Goal: Task Accomplishment & Management: Manage account settings

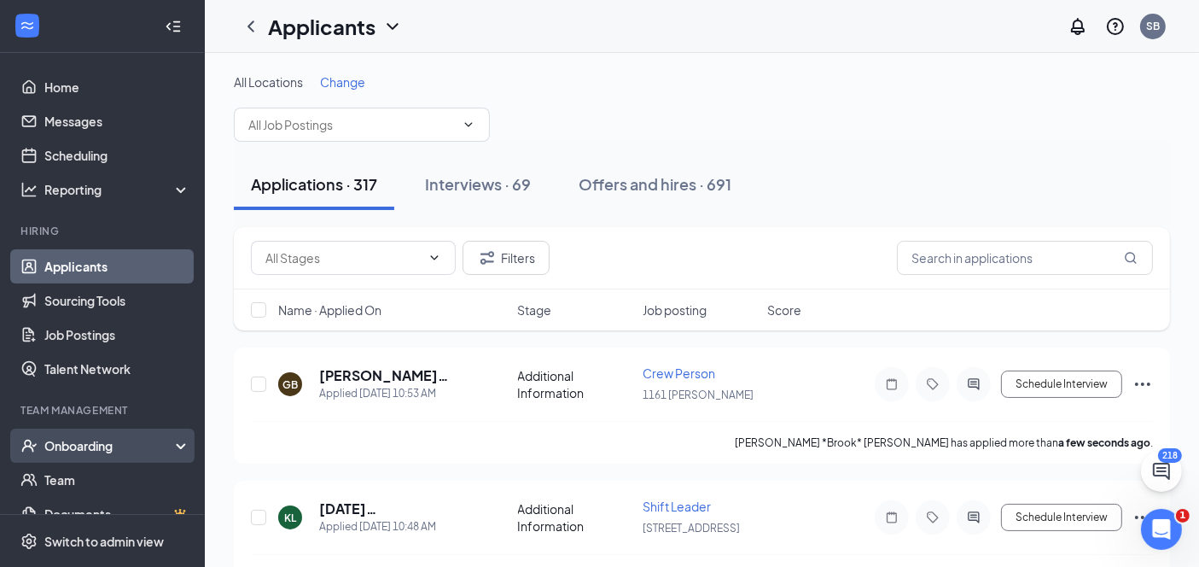
click at [177, 447] on icon at bounding box center [184, 447] width 14 height 0
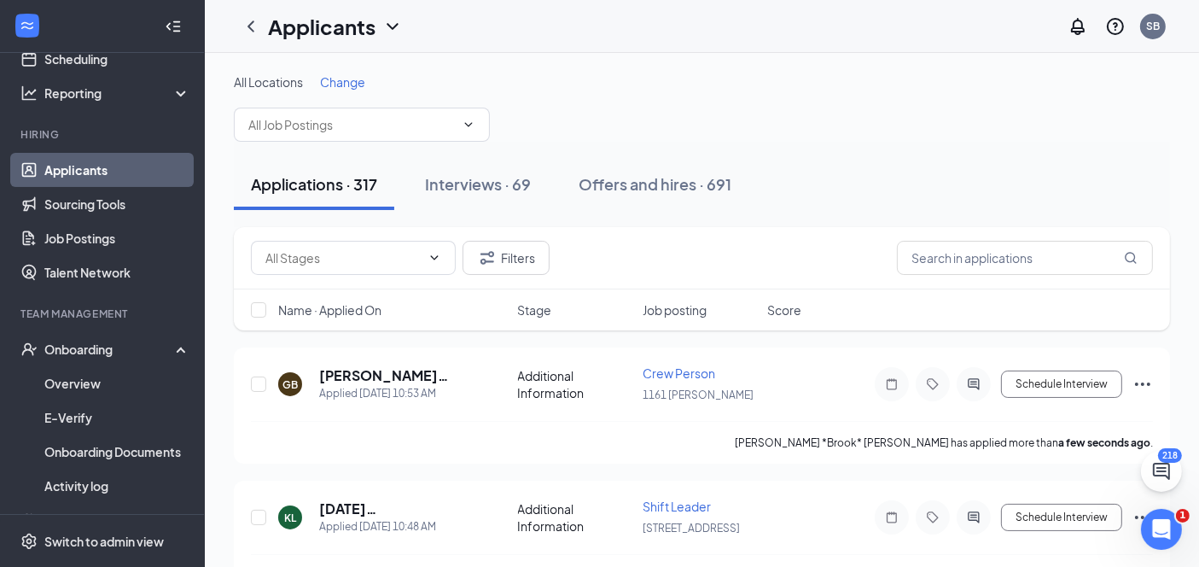
scroll to position [101, 0]
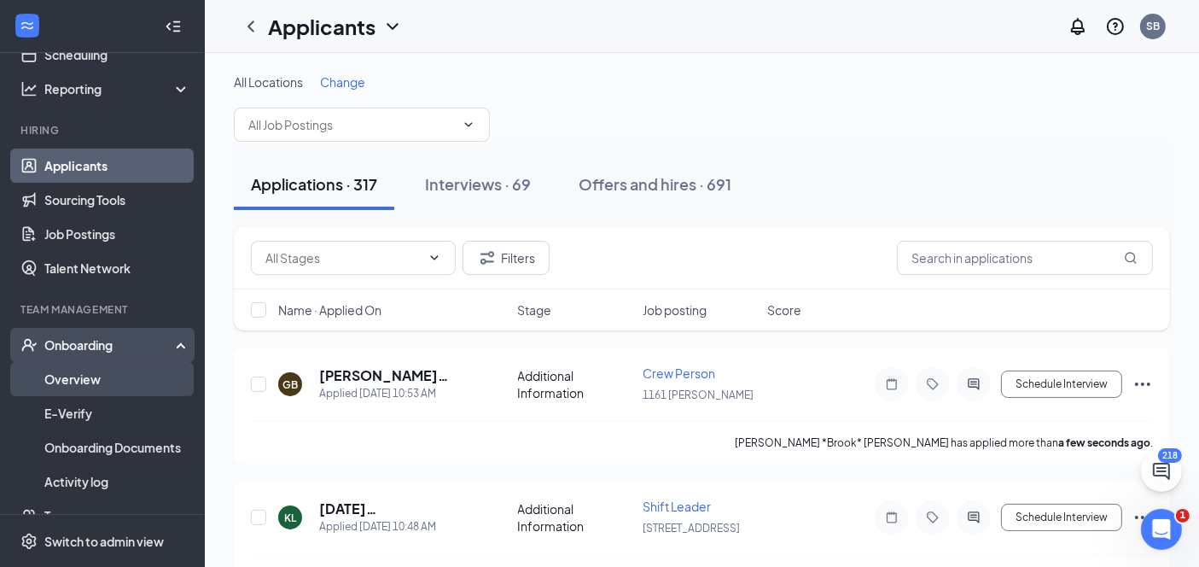
click at [94, 379] on link "Overview" at bounding box center [117, 379] width 146 height 34
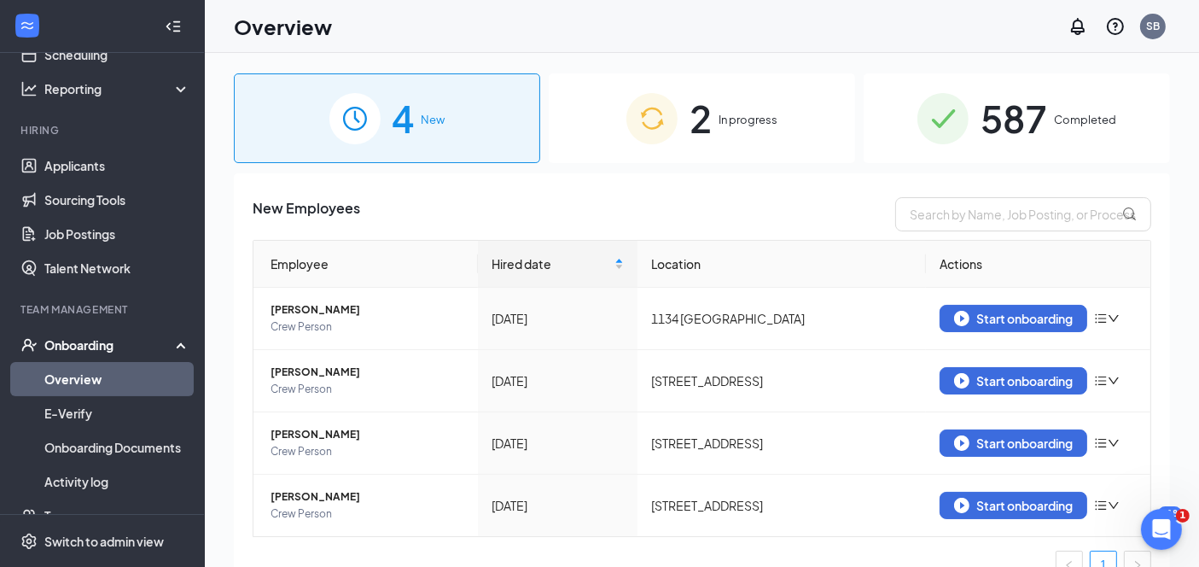
click at [718, 125] on span "In progress" at bounding box center [747, 119] width 59 height 17
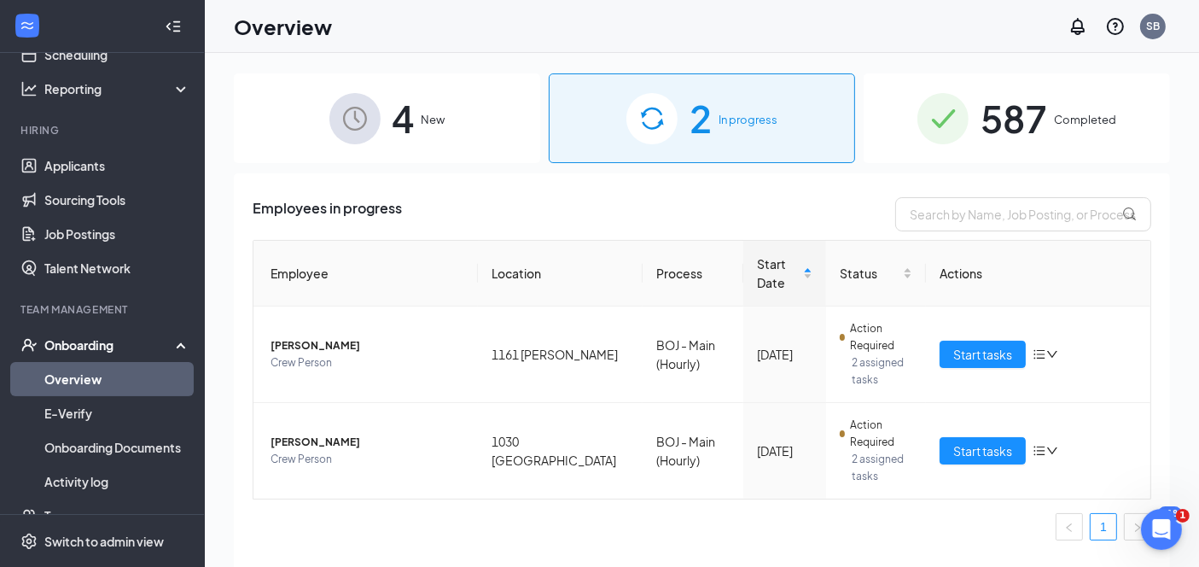
click at [1018, 119] on span "587" at bounding box center [1013, 118] width 67 height 59
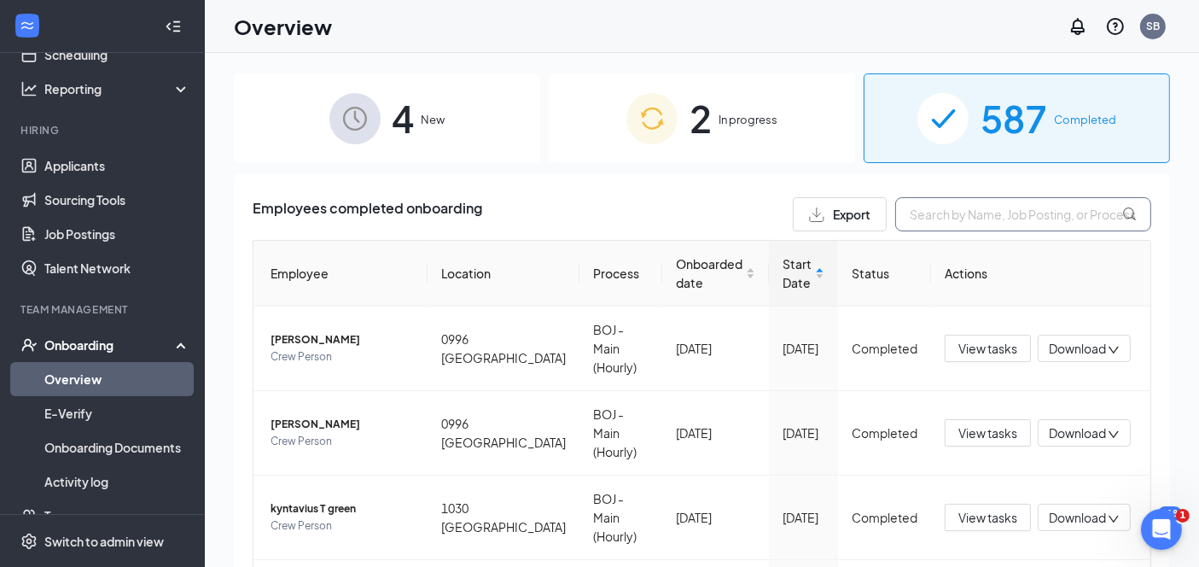
click at [921, 203] on input "text" at bounding box center [1023, 214] width 256 height 34
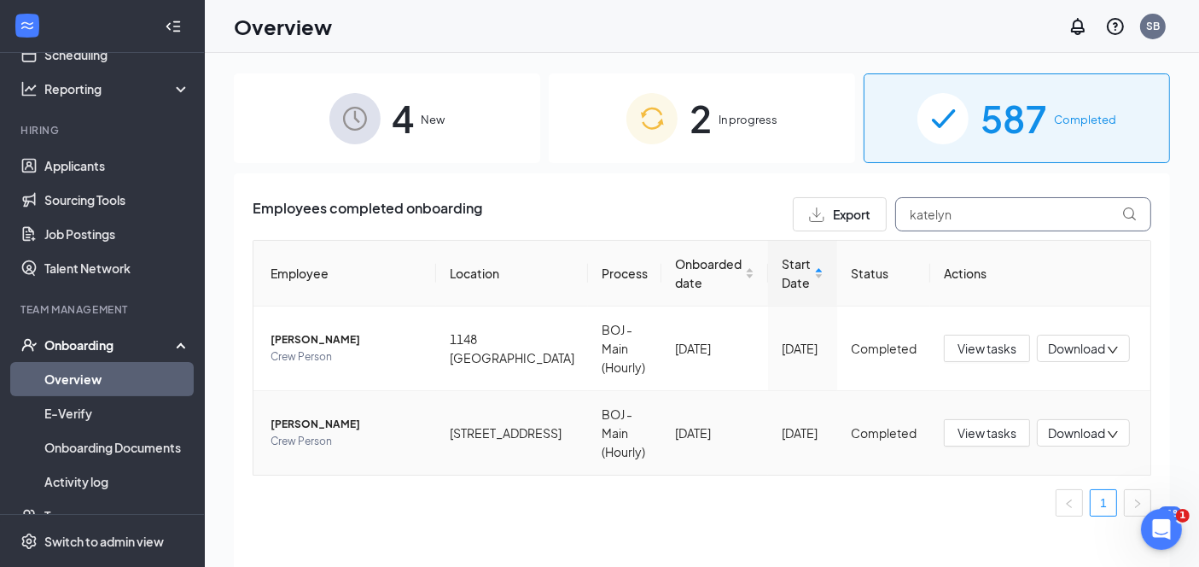
type input "katelyn"
click at [348, 422] on span "[PERSON_NAME]" at bounding box center [346, 423] width 152 height 17
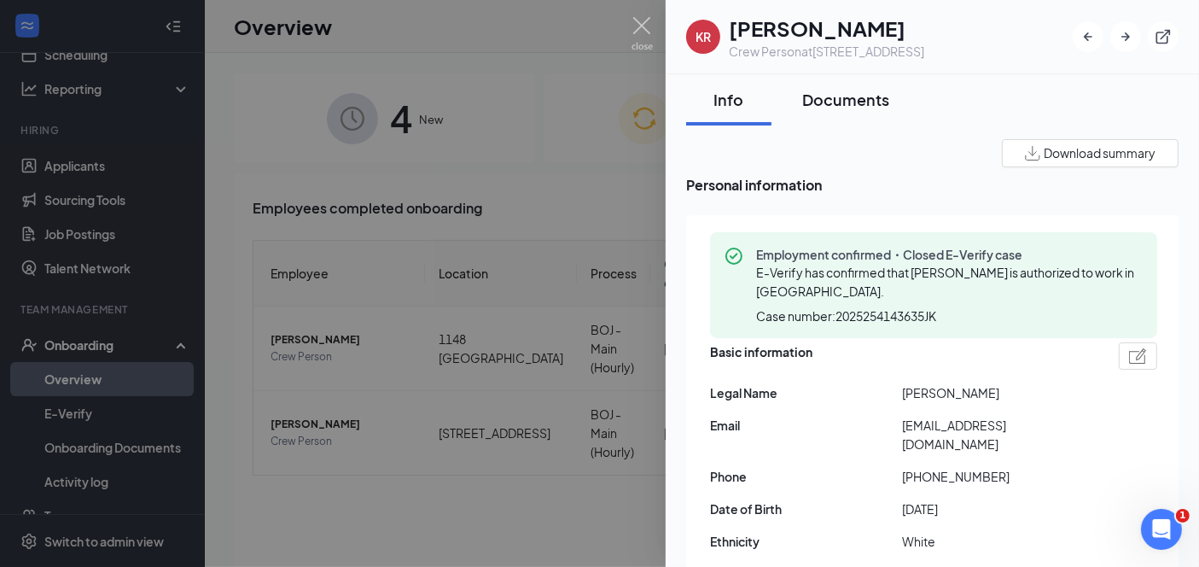
click at [867, 106] on div "Documents" at bounding box center [845, 99] width 87 height 21
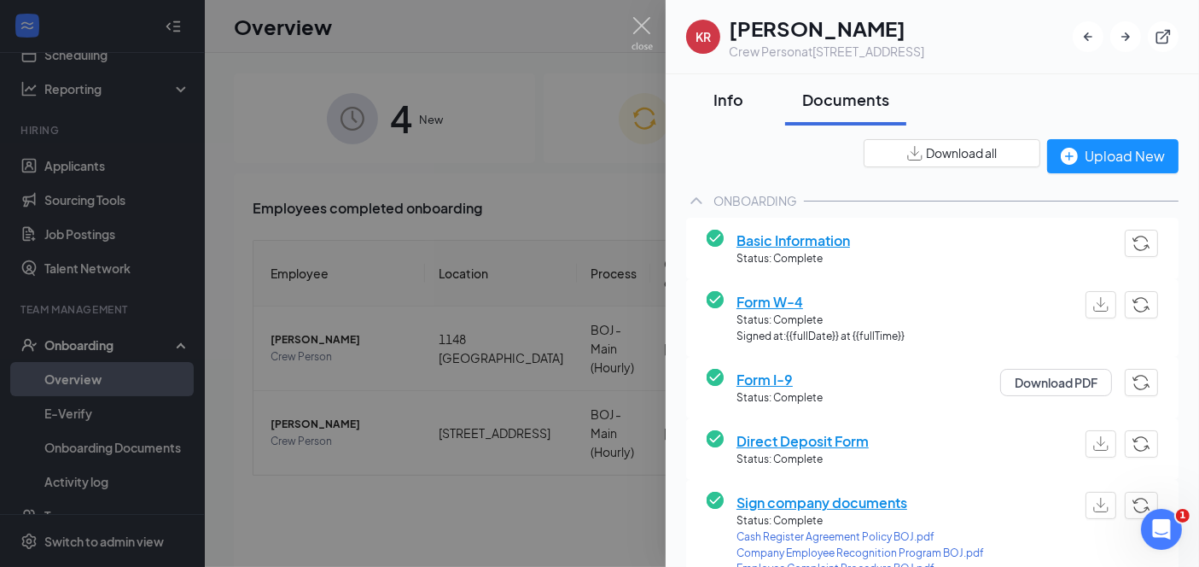
click at [729, 96] on div "Info" at bounding box center [728, 99] width 51 height 21
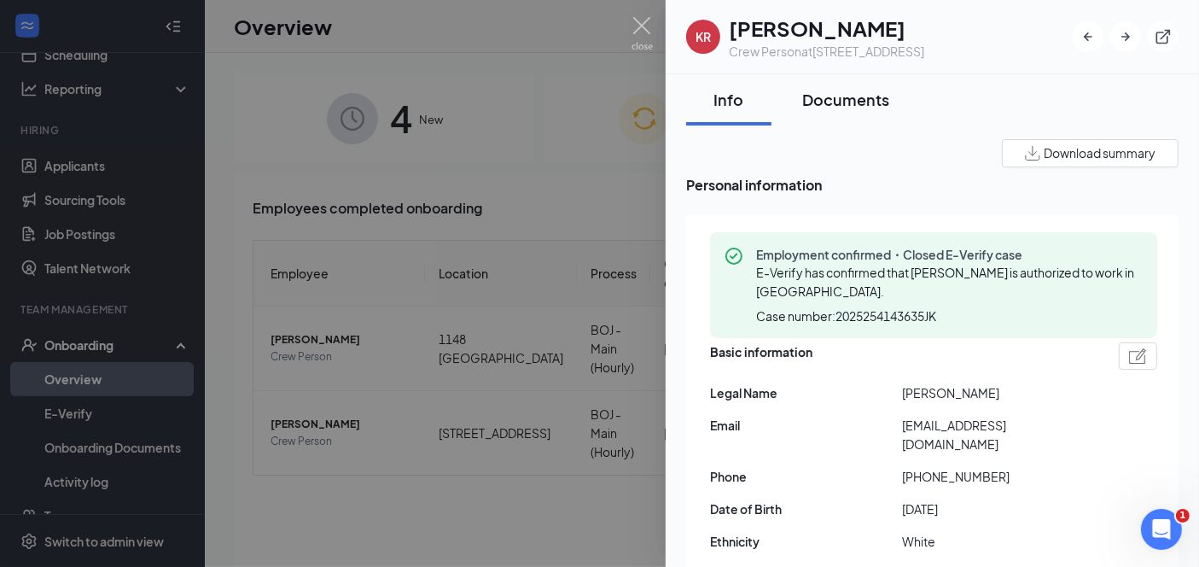
click at [873, 97] on div "Documents" at bounding box center [845, 99] width 87 height 21
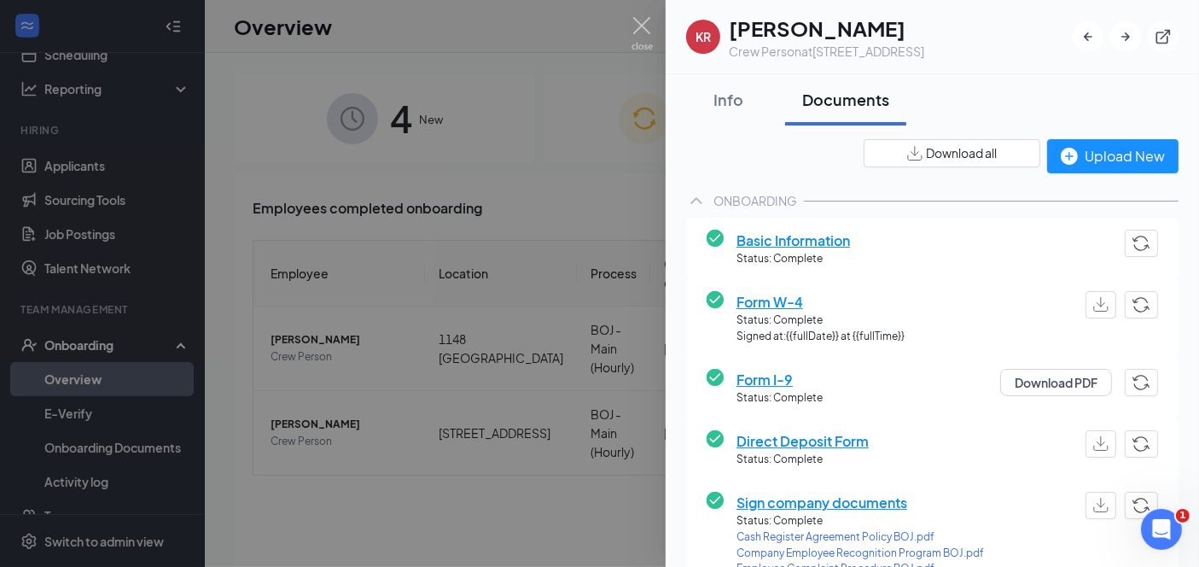
click at [807, 240] on span "Basic Information" at bounding box center [792, 240] width 113 height 21
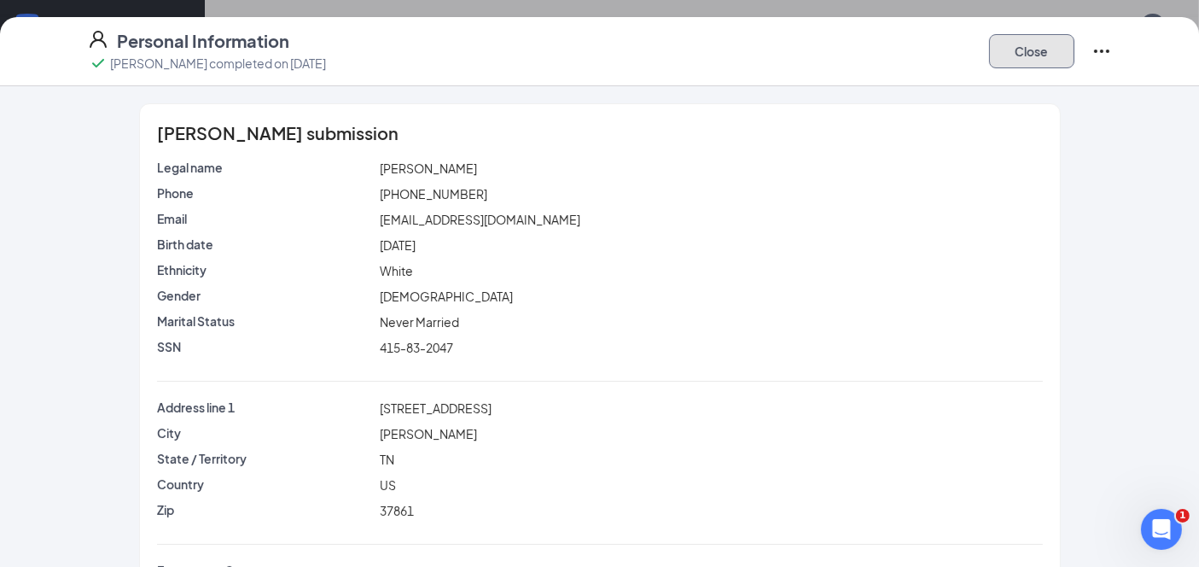
click at [1043, 46] on button "Close" at bounding box center [1031, 51] width 85 height 34
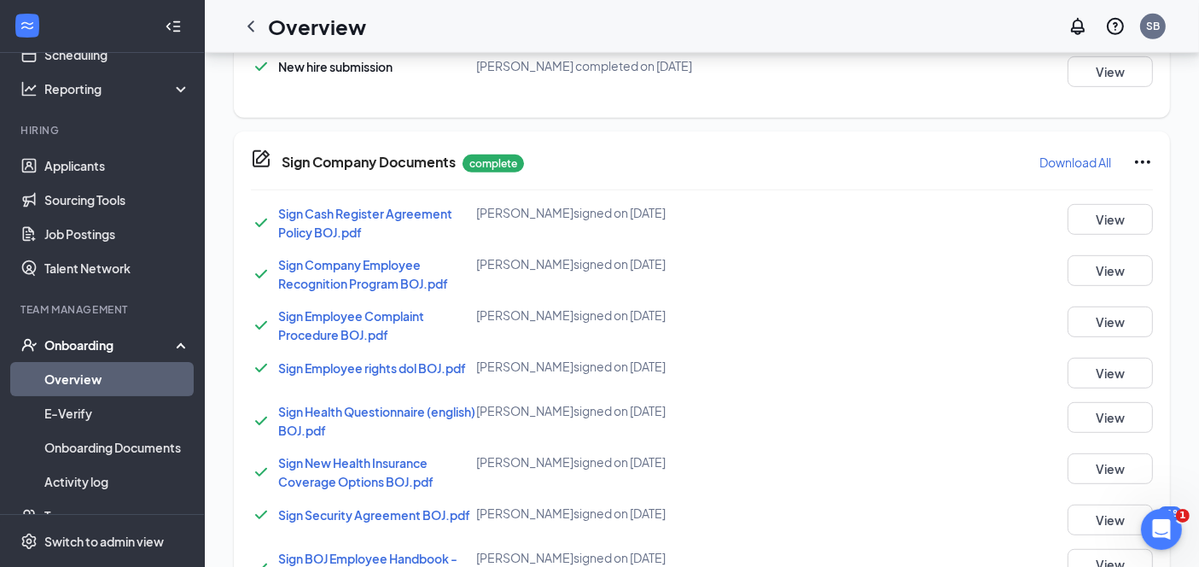
scroll to position [1235, 0]
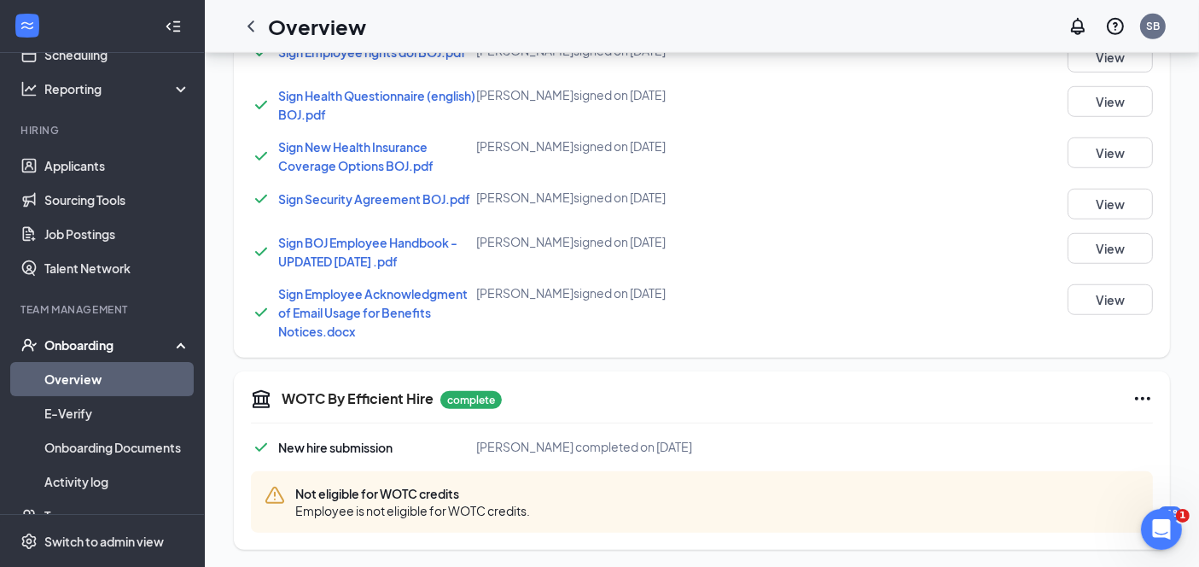
click at [112, 374] on link "Overview" at bounding box center [117, 379] width 146 height 34
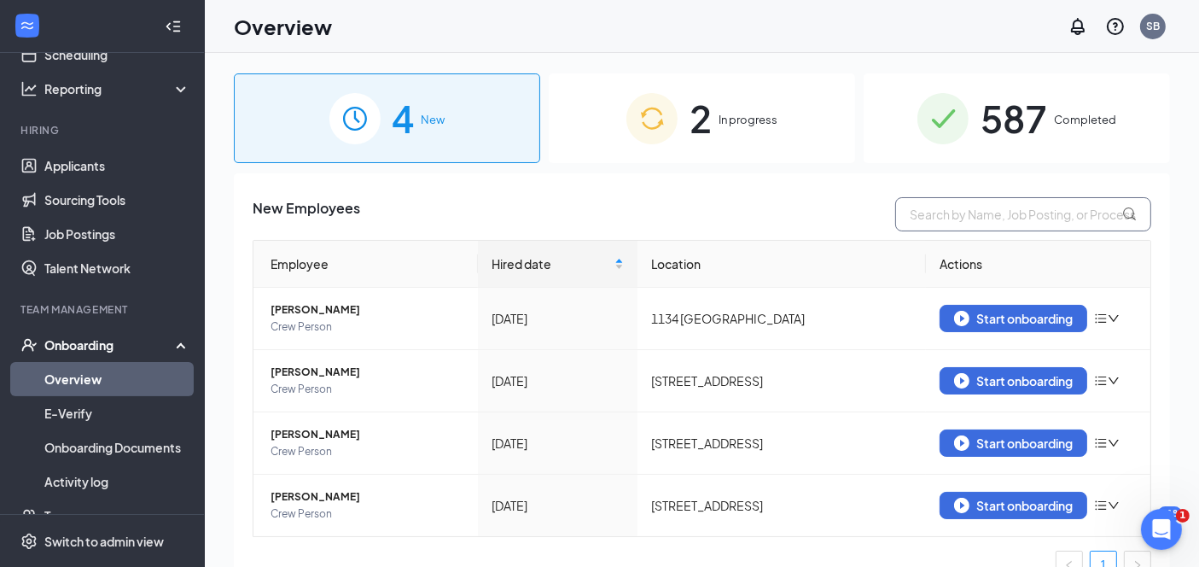
click at [1021, 211] on input "text" at bounding box center [1023, 214] width 256 height 34
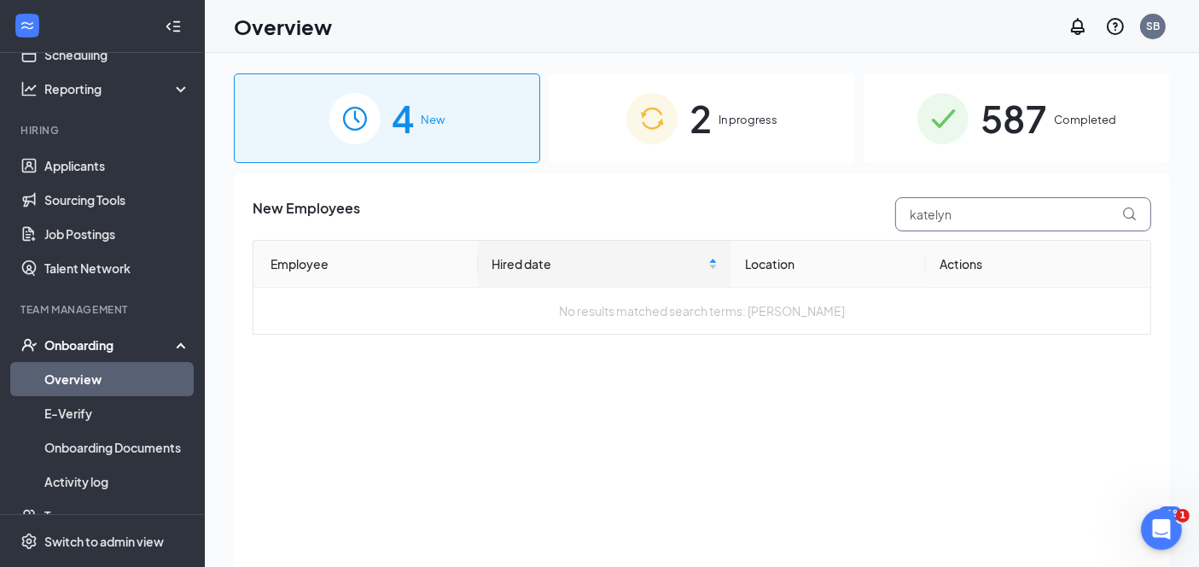
type input "katelyn"
click at [1084, 111] on span "Completed" at bounding box center [1085, 119] width 62 height 17
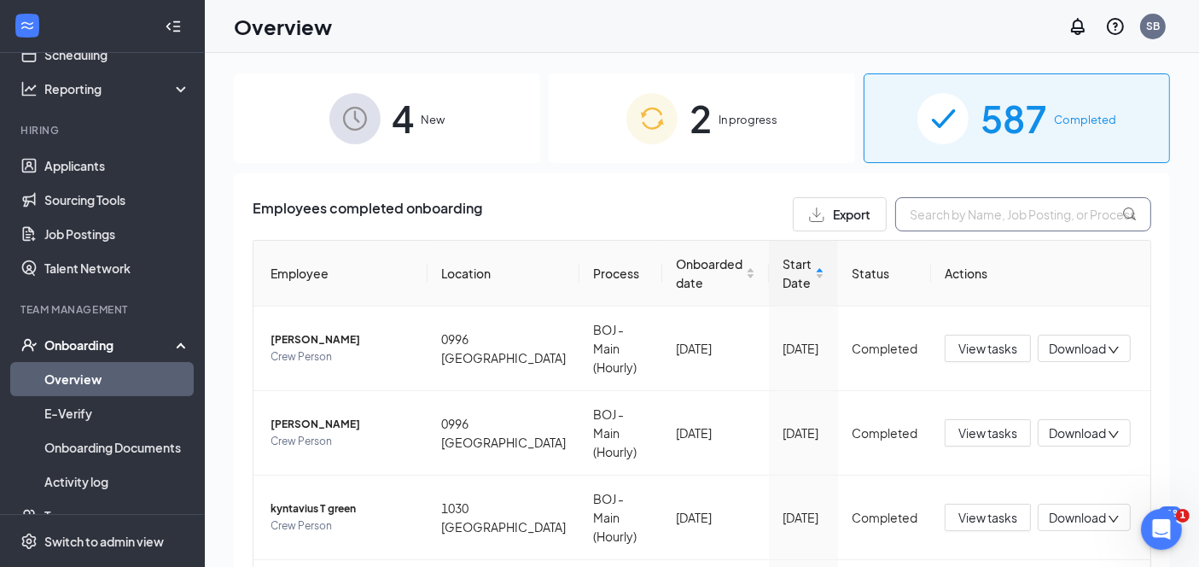
click at [1014, 214] on input "text" at bounding box center [1023, 214] width 256 height 34
type input "h"
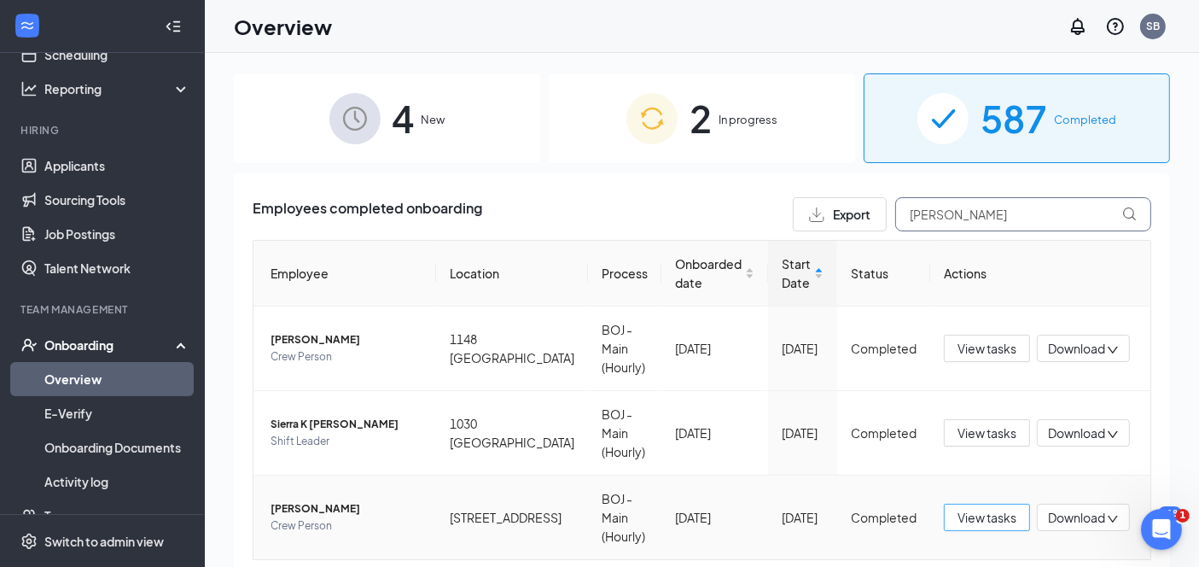
type input "[PERSON_NAME]"
click at [957, 520] on span "View tasks" at bounding box center [986, 517] width 59 height 19
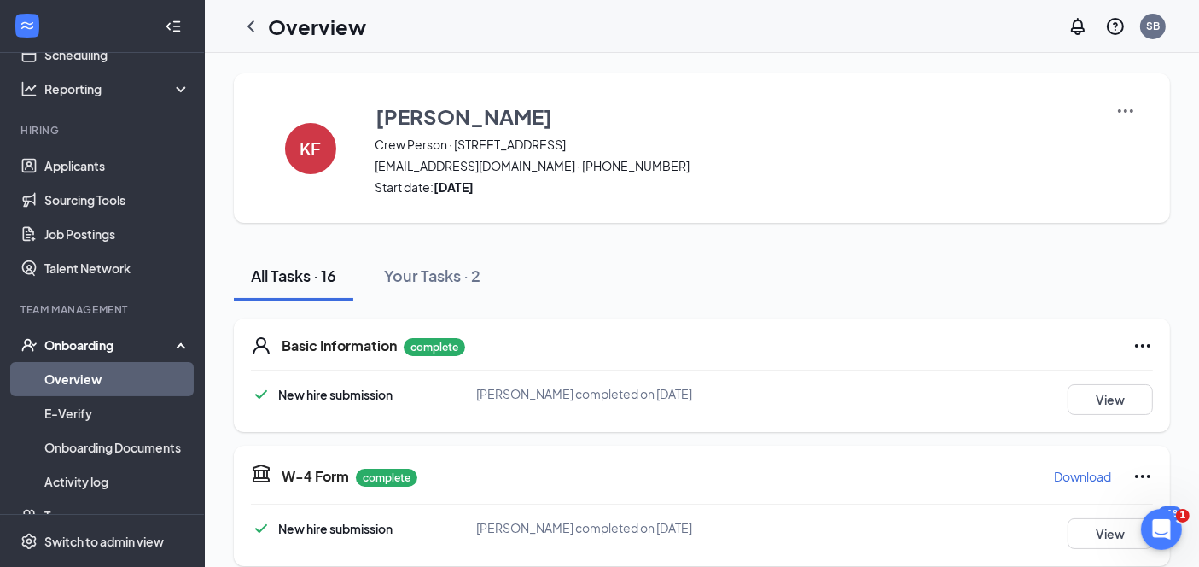
click at [942, 518] on div "New hire submission [PERSON_NAME] completed on [DATE] View" at bounding box center [702, 533] width 902 height 31
click at [1115, 113] on img at bounding box center [1125, 111] width 20 height 20
click at [1115, 103] on img at bounding box center [1125, 111] width 20 height 20
click at [1113, 134] on span "View details" at bounding box center [1110, 140] width 67 height 19
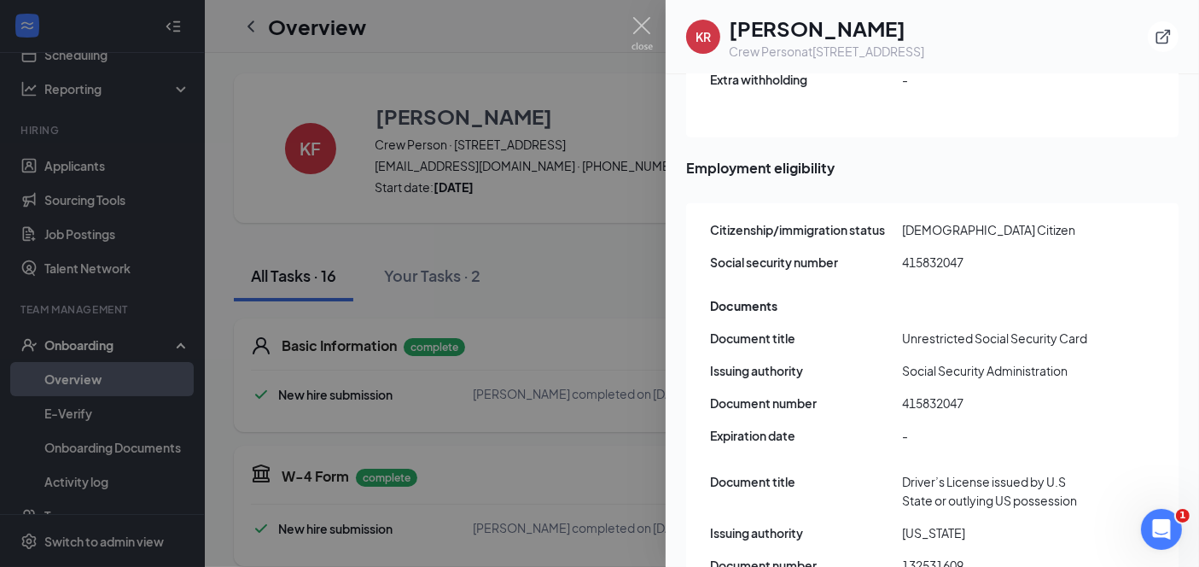
scroll to position [2165, 0]
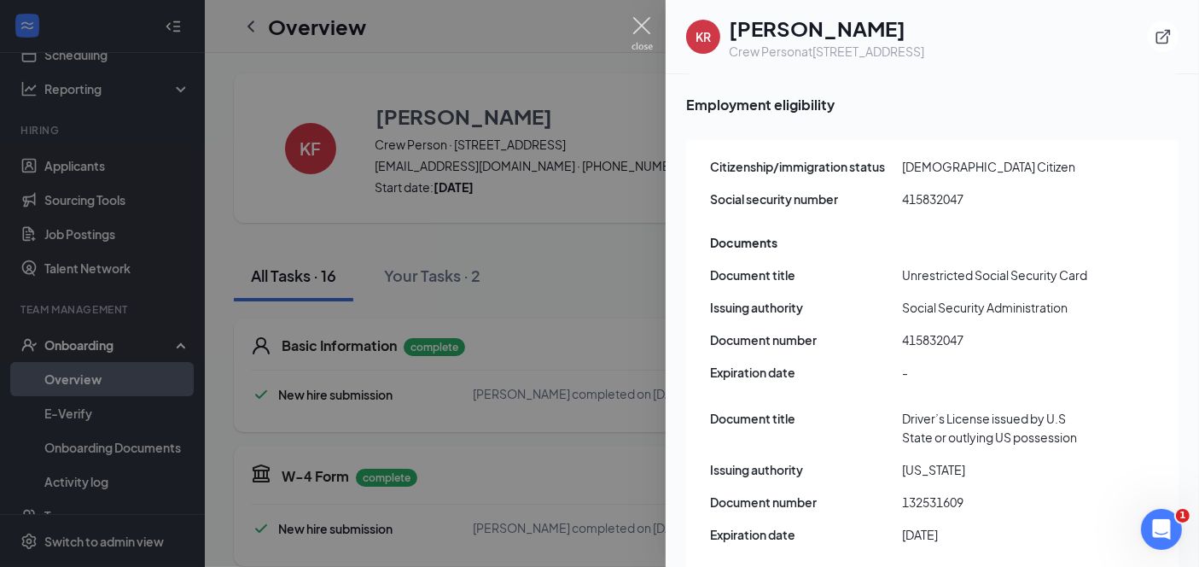
click at [643, 26] on img at bounding box center [641, 33] width 21 height 33
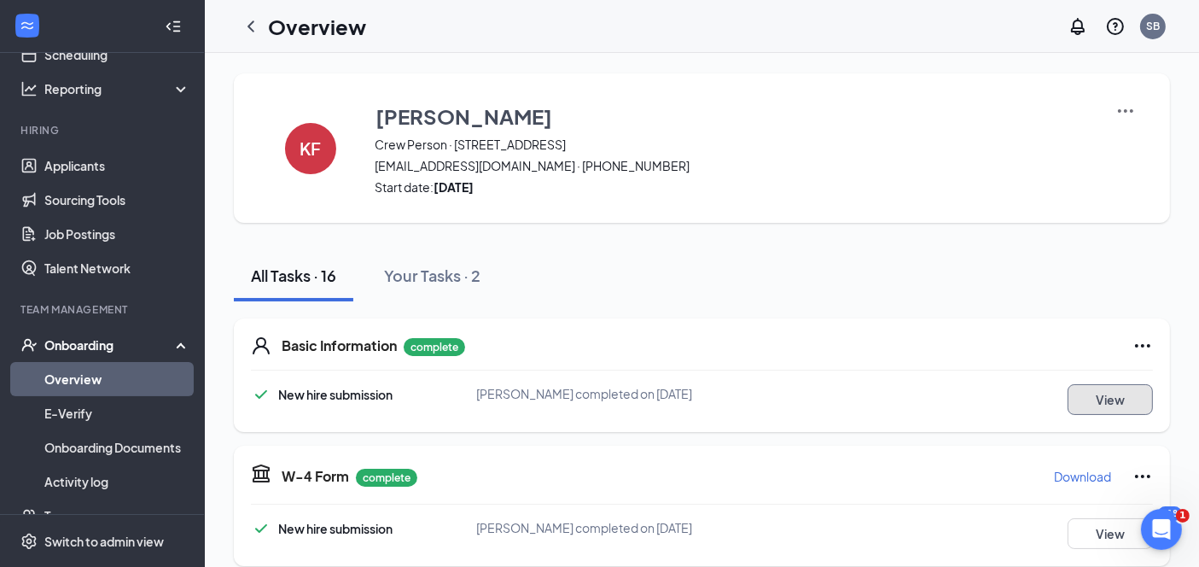
click at [1067, 398] on button "View" at bounding box center [1109, 399] width 85 height 31
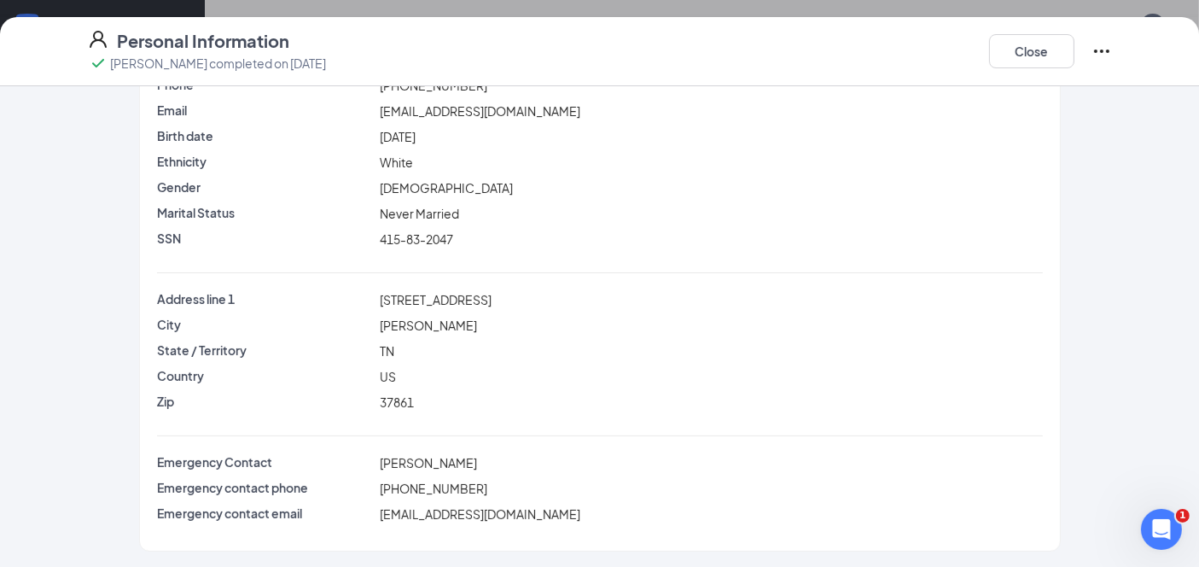
scroll to position [0, 0]
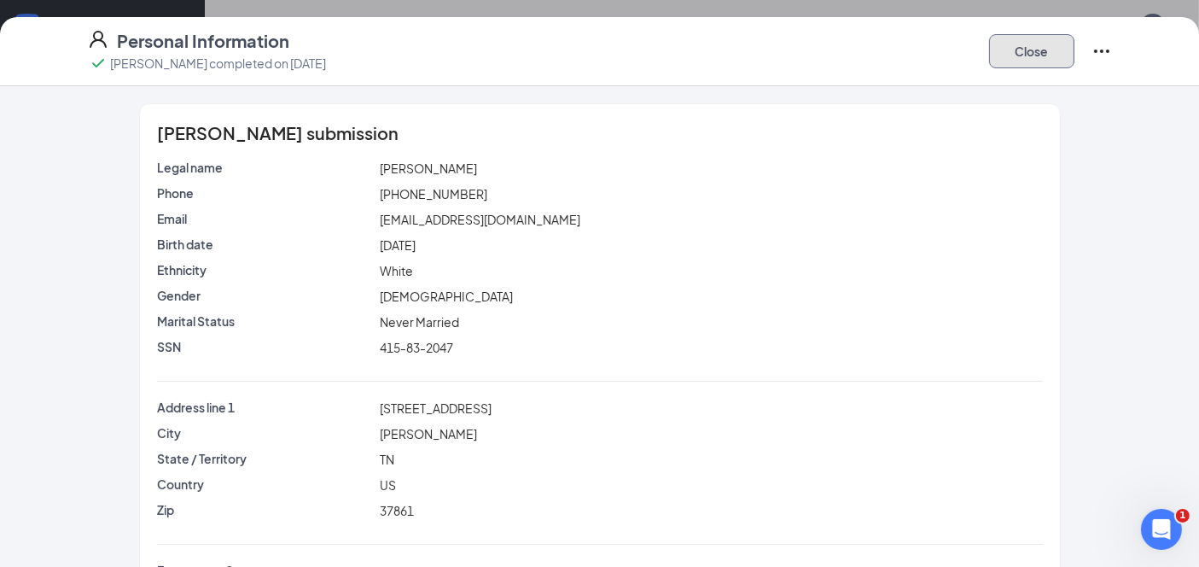
click at [1041, 52] on button "Close" at bounding box center [1031, 51] width 85 height 34
